Goal: Find specific page/section: Find specific page/section

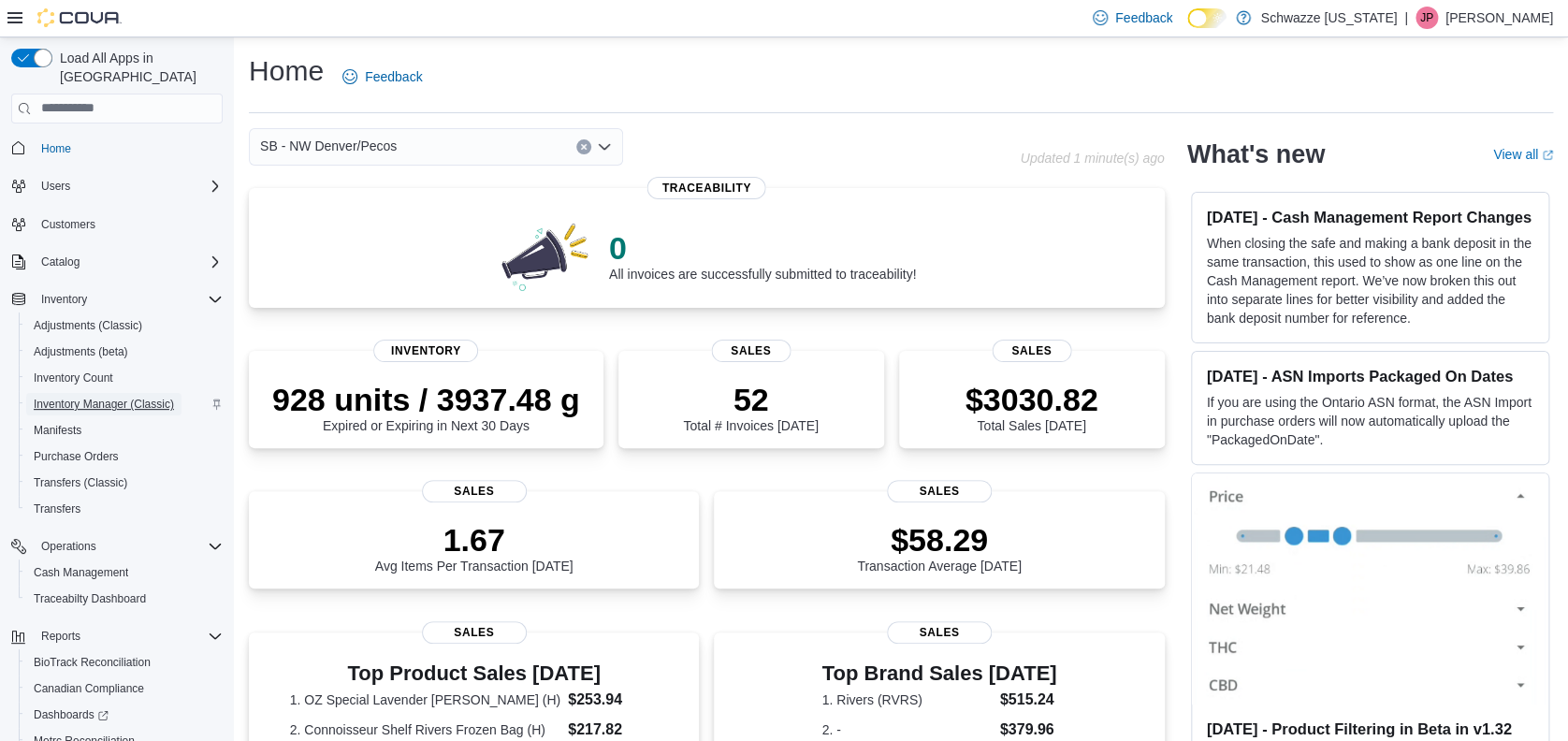
click at [152, 397] on span "Inventory Manager (Classic)" at bounding box center [103, 404] width 141 height 15
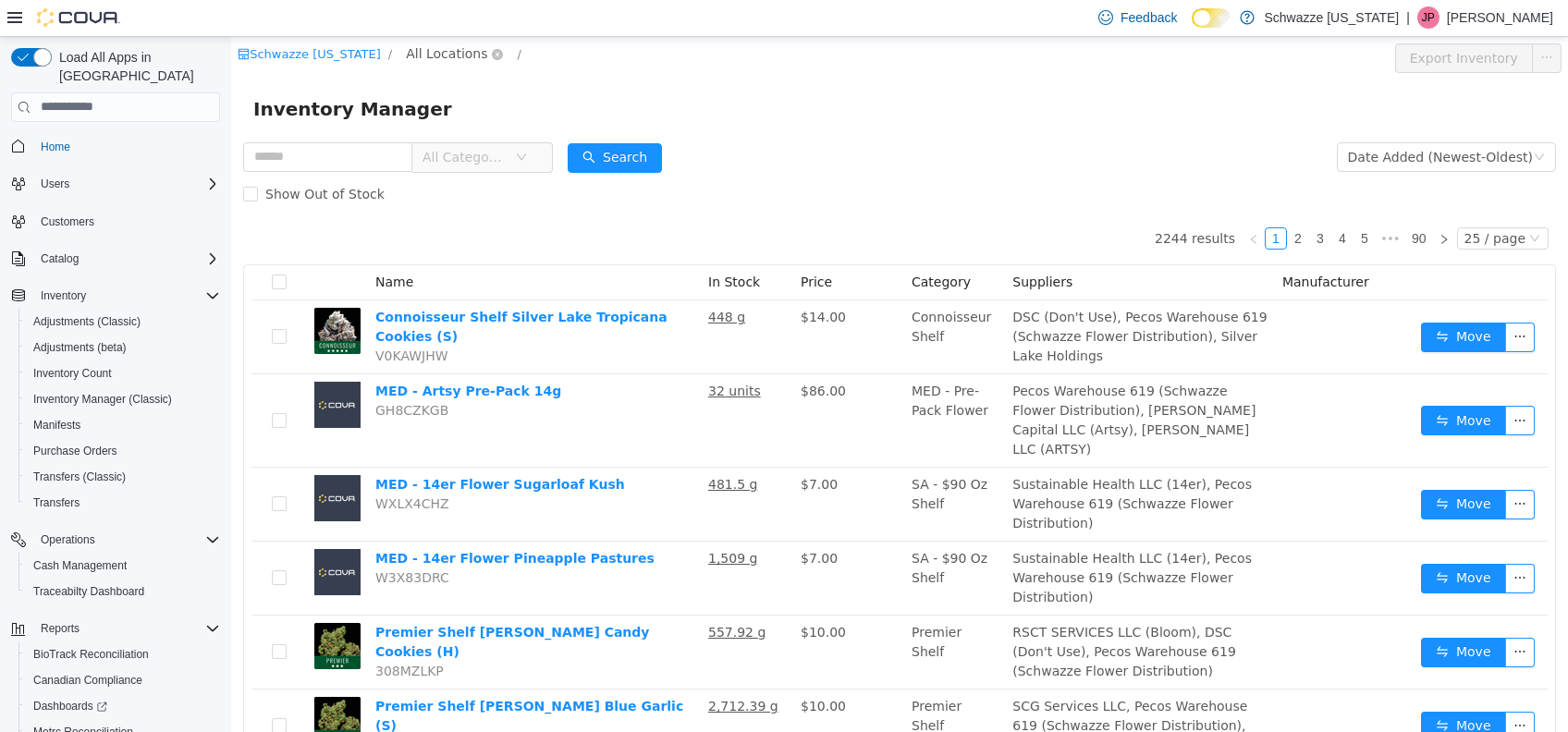
click at [430, 47] on span "All Locations" at bounding box center [447, 53] width 81 height 21
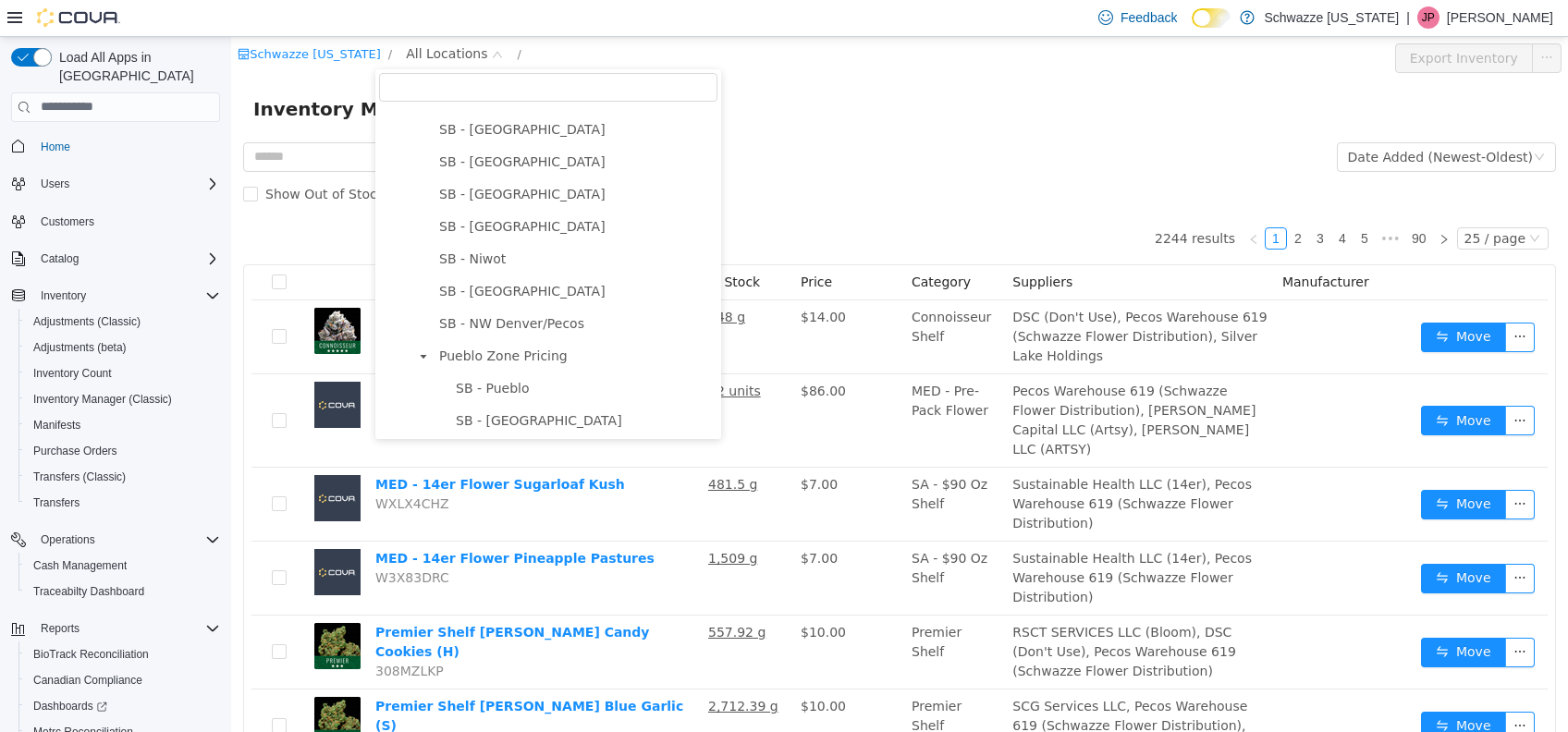
scroll to position [640, 0]
click at [531, 327] on span "SB - NW Denver/Pecos" at bounding box center [512, 321] width 145 height 15
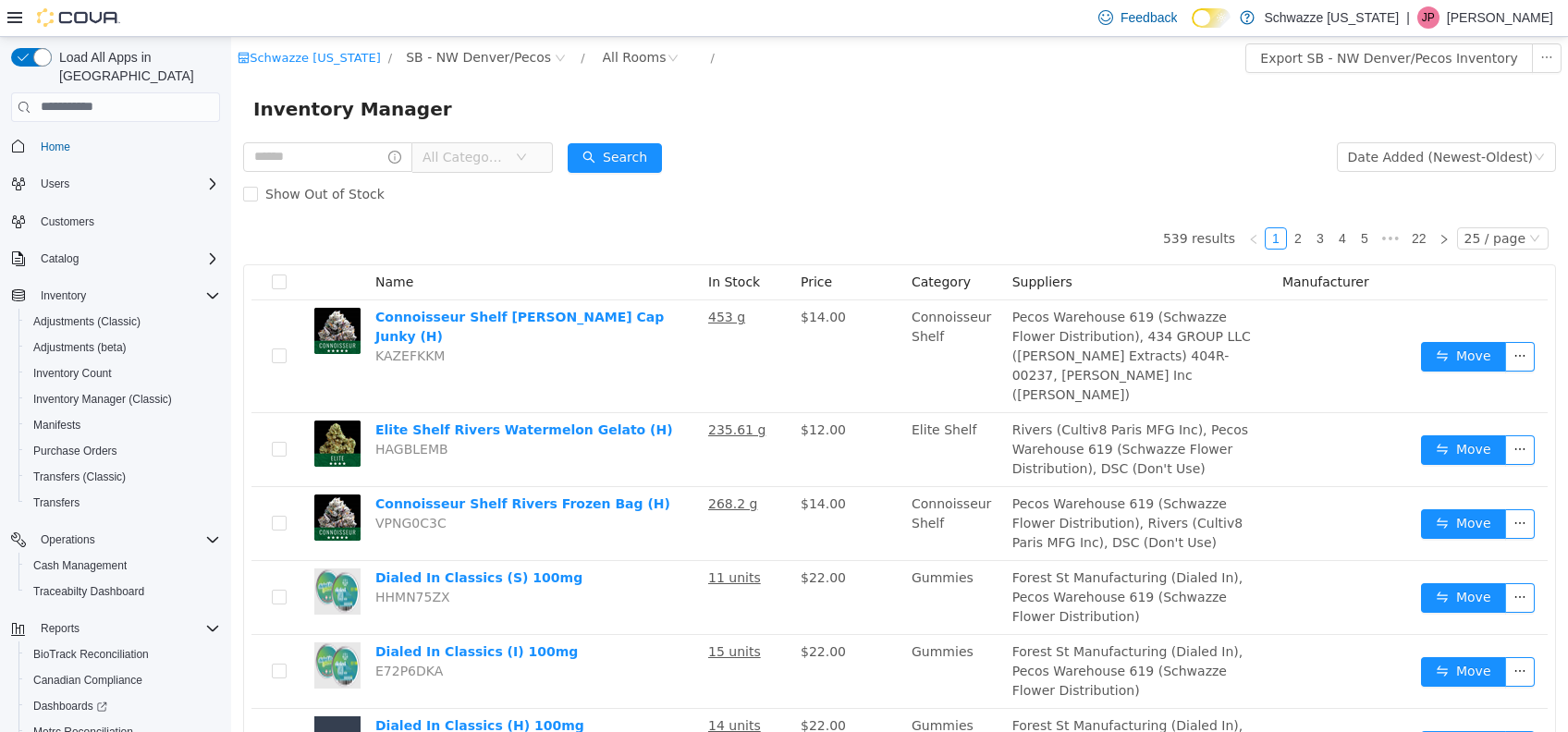
click at [339, 160] on input "text" at bounding box center [327, 156] width 169 height 29
click at [644, 144] on button "Search" at bounding box center [632, 157] width 94 height 29
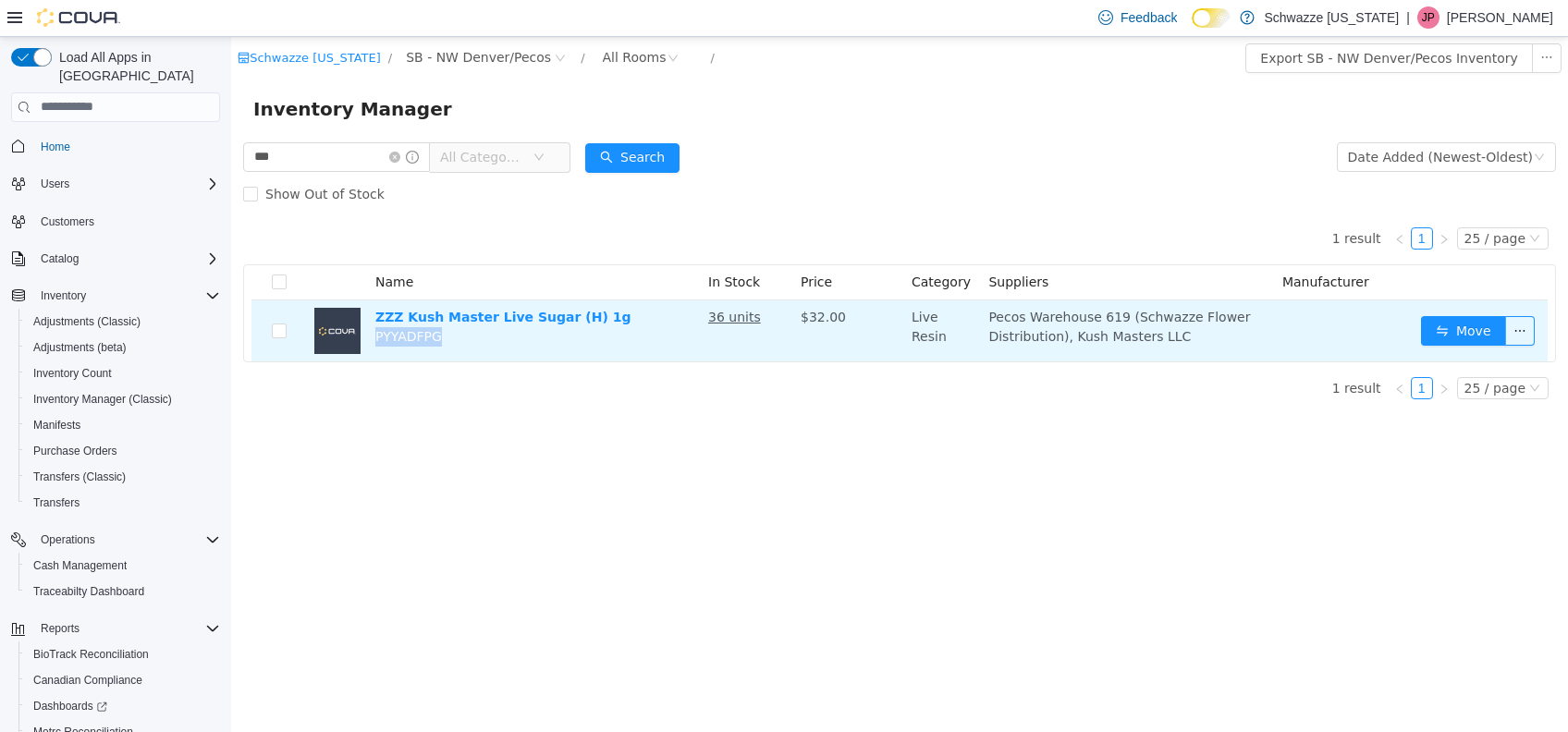
drag, startPoint x: 443, startPoint y: 336, endPoint x: 369, endPoint y: 349, distance: 75.1
click at [369, 349] on td "ZZZ Kush Master Live Sugar (H) 1g PYYADFPG" at bounding box center [535, 330] width 332 height 61
drag, startPoint x: 369, startPoint y: 349, endPoint x: 377, endPoint y: 332, distance: 18.8
copy span "PYYADFPG"
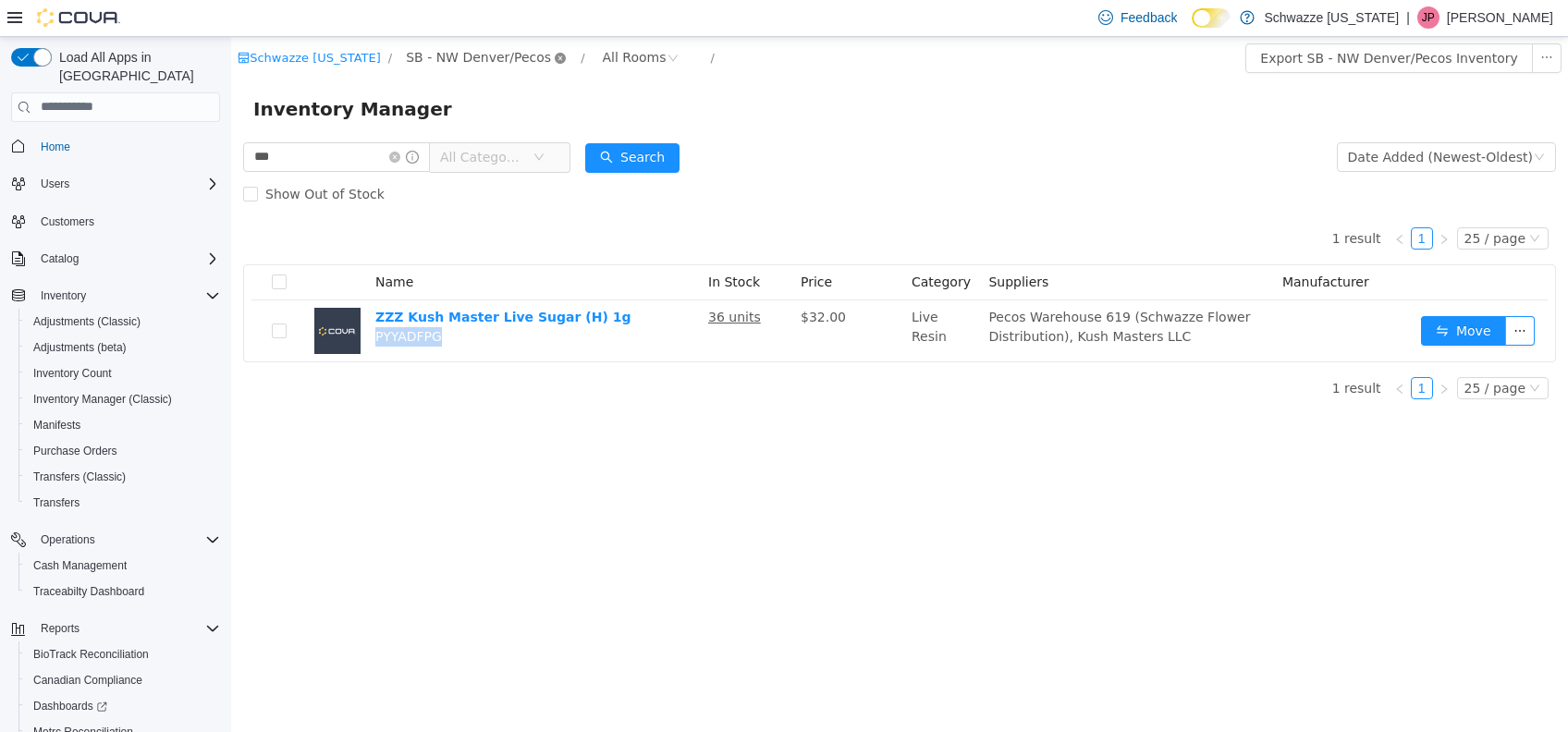
click at [554, 57] on icon "icon: close-circle" at bounding box center [560, 58] width 11 height 11
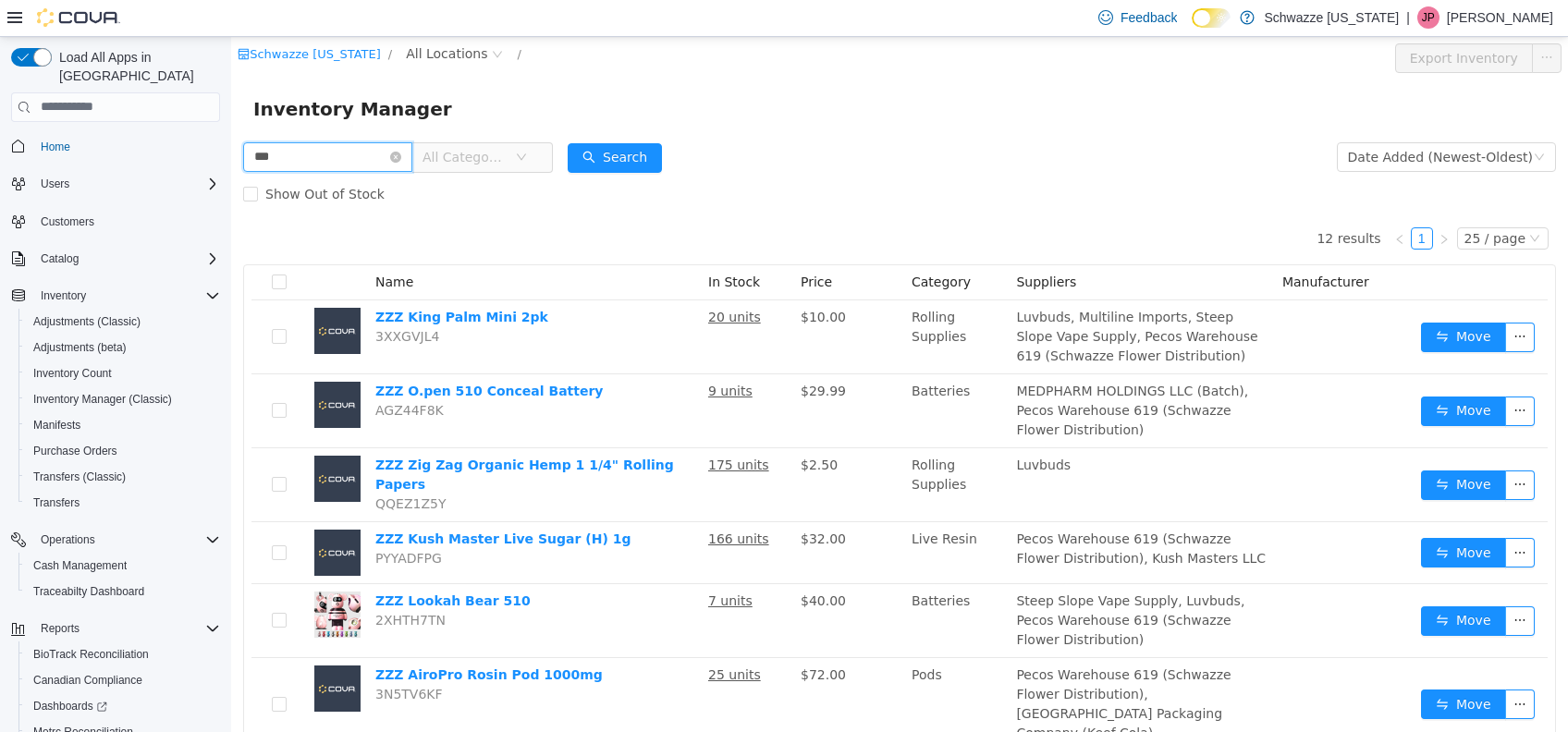
click at [318, 152] on input "***" at bounding box center [327, 156] width 169 height 29
type input "*"
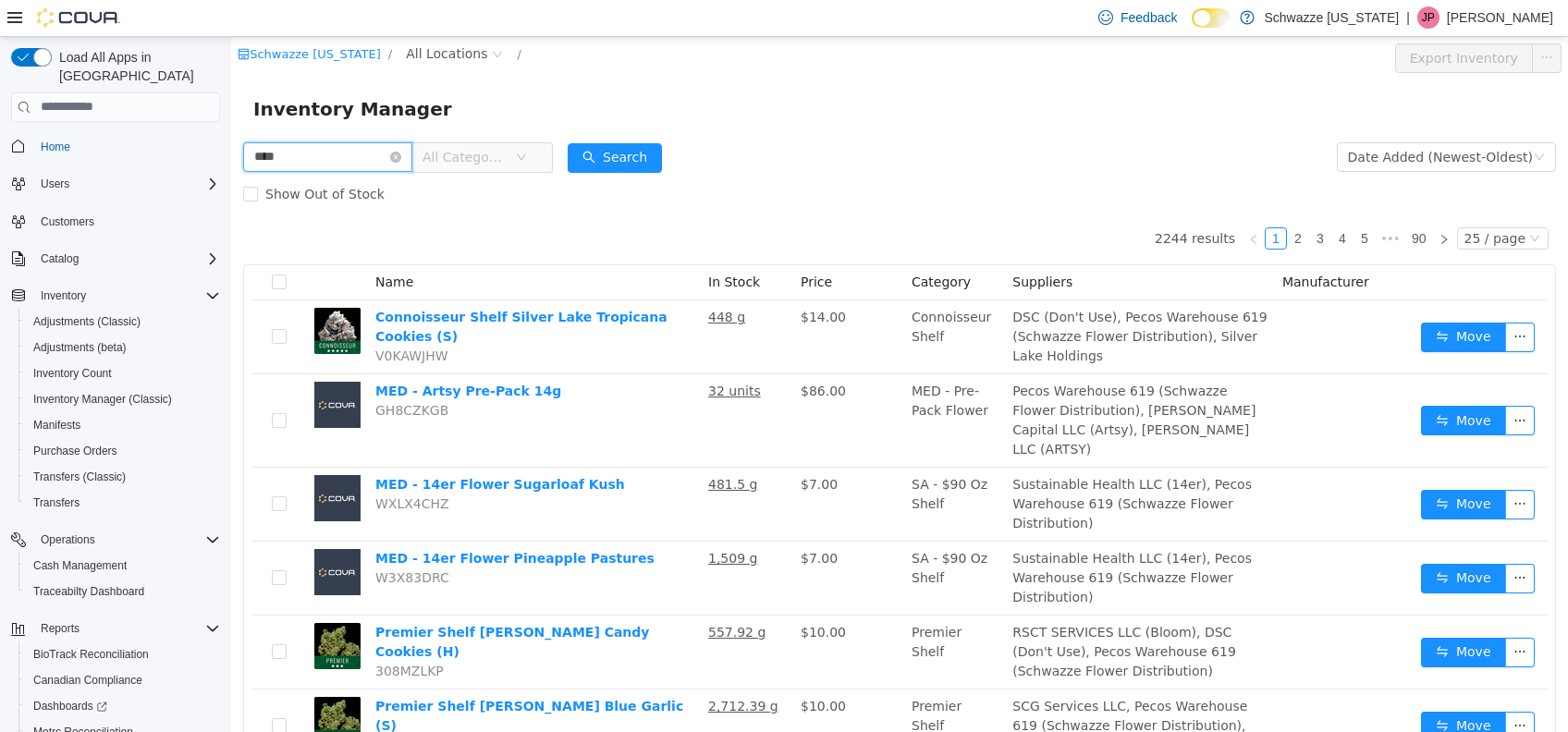
type input "****"
